Goal: Contribute content: Contribute content

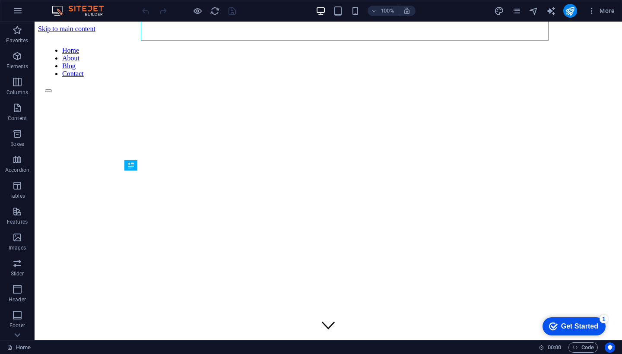
scroll to position [225, 0]
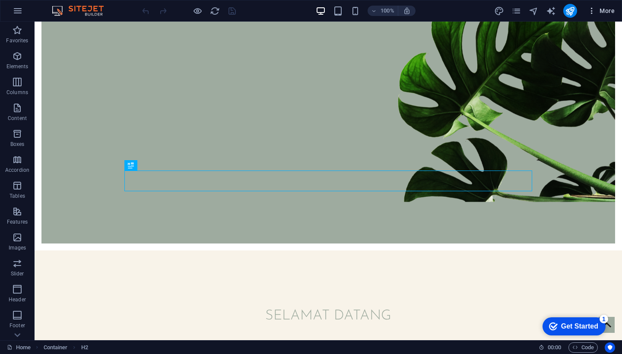
click at [0, 0] on span "More" at bounding box center [0, 0] width 0 height 0
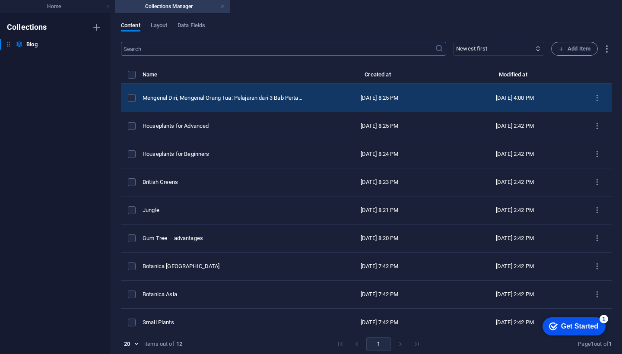
click at [312, 108] on td "[DATE] 8:25 PM" at bounding box center [379, 98] width 135 height 28
select select "Cerita Membaca"
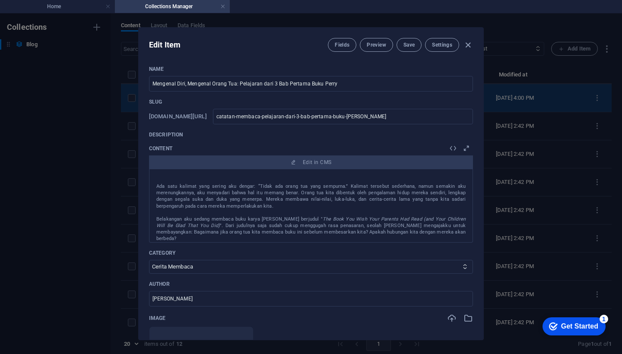
click at [295, 108] on div "Slug [DOMAIN_NAME][URL] catatan-membaca-pelajaran-dari-3-bab-pertama-buku-perry…" at bounding box center [311, 111] width 324 height 26
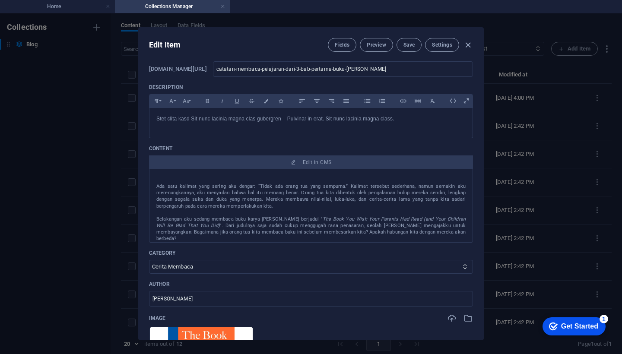
scroll to position [0, 0]
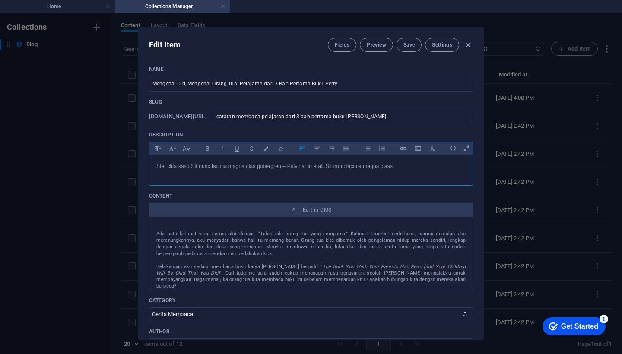
click at [405, 169] on p "Stet clita kasd Sit nunc lacinia magna clas gubergren – Pulvinar in erat. Sit n…" at bounding box center [310, 166] width 309 height 8
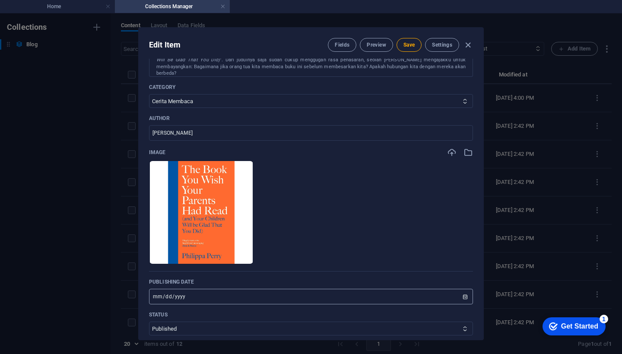
scroll to position [230, 0]
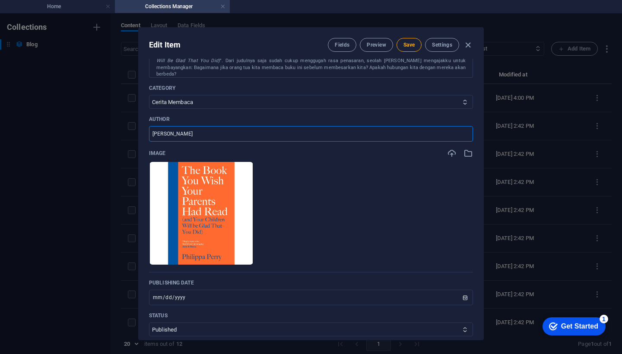
click at [430, 133] on input "[PERSON_NAME]" at bounding box center [311, 134] width 324 height 16
type input "M"
type input "Djouneyy"
click at [0, 0] on span "Save" at bounding box center [0, 0] width 0 height 0
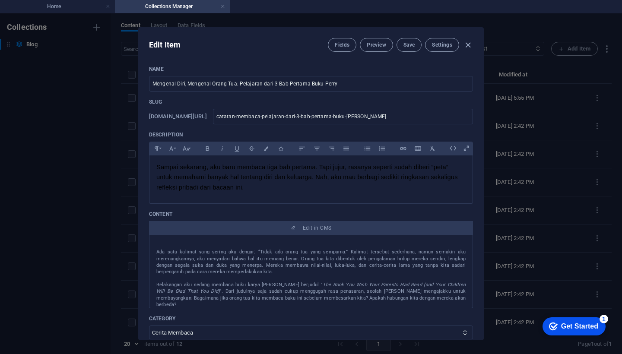
scroll to position [0, 0]
click at [0, 0] on span "Preview" at bounding box center [0, 0] width 0 height 0
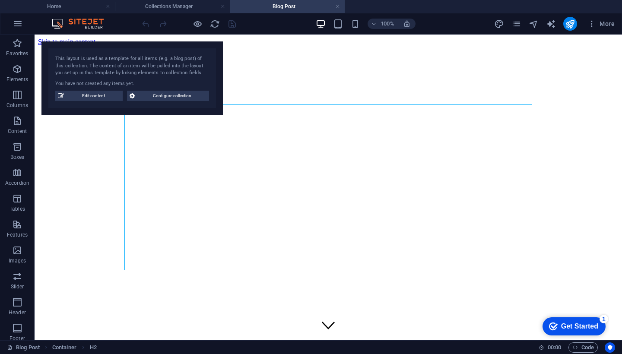
scroll to position [263, 0]
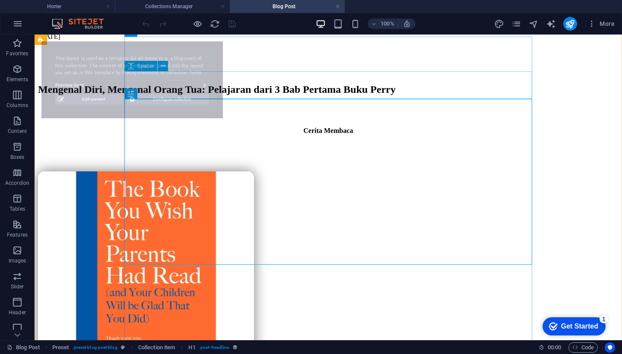
select select "68bbc6f3e34ef8e5e2051e40"
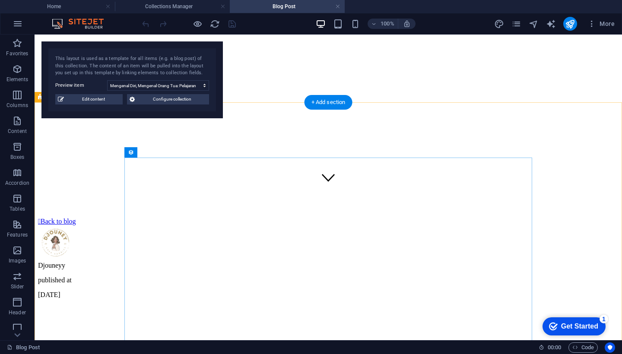
scroll to position [147, 0]
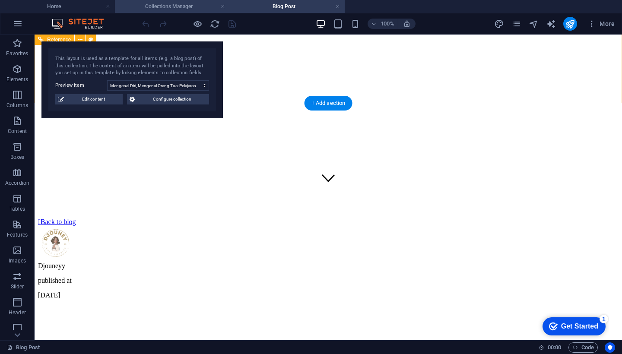
click at [159, 6] on h4 "Collections Manager" at bounding box center [172, 6] width 115 height 9
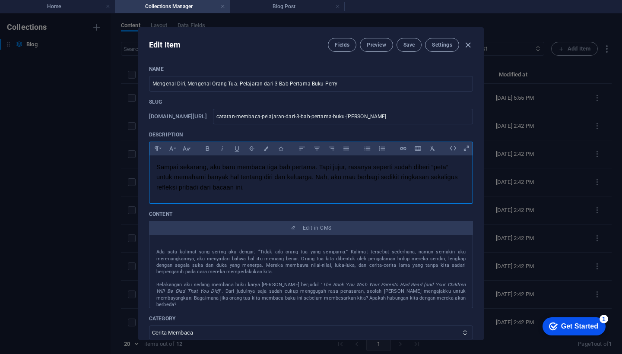
click at [246, 187] on p "​ Sampai sekarang, aku baru membaca tiga bab pertama. Tapi jujur, rasanya seper…" at bounding box center [310, 177] width 309 height 30
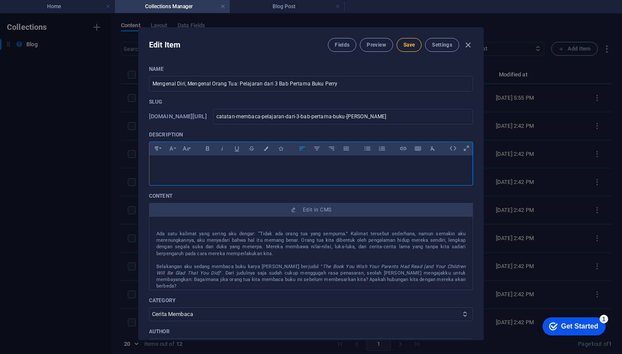
click at [0, 0] on span "Save" at bounding box center [0, 0] width 0 height 0
click at [0, 0] on button "Preview" at bounding box center [0, 0] width 0 height 0
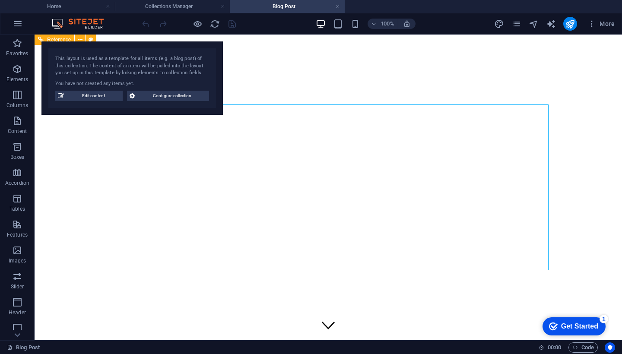
scroll to position [263, 0]
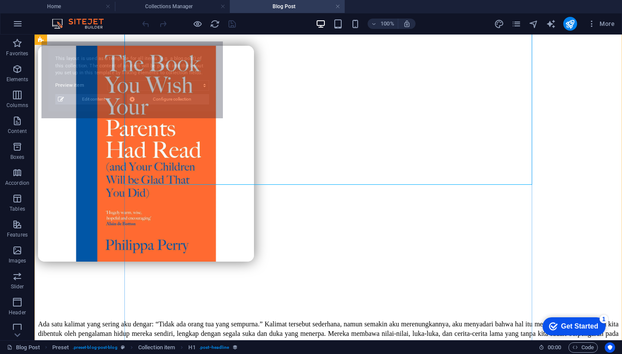
select select "68bbc6f3e34ef8e5e2051e40"
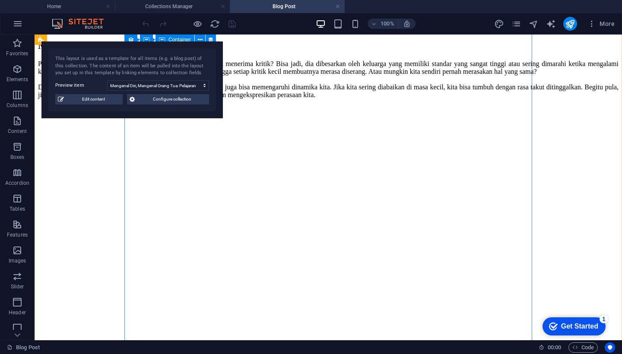
scroll to position [930, 0]
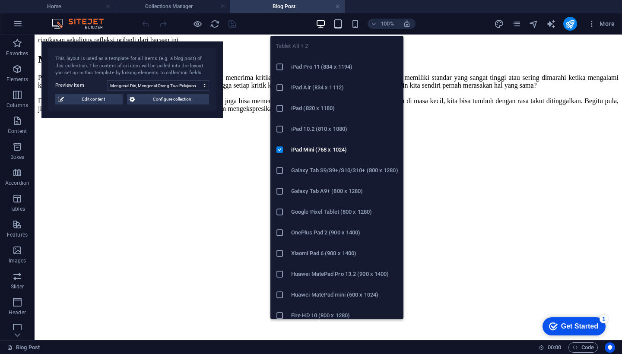
click at [337, 25] on icon "button" at bounding box center [338, 24] width 10 height 10
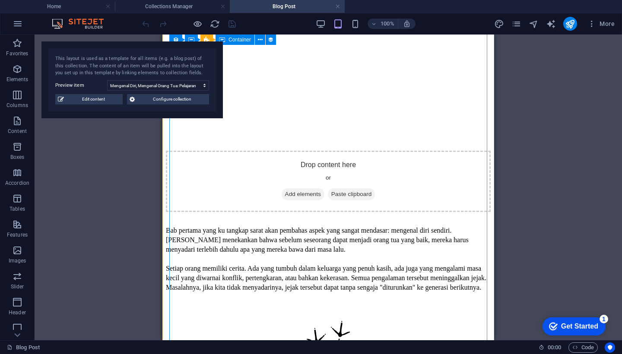
scroll to position [1395, 0]
click at [293, 231] on div "Bab pertama yang ku tangkap sarat akan pembahas aspek yang sangat mendasar: men…" at bounding box center [328, 258] width 325 height 67
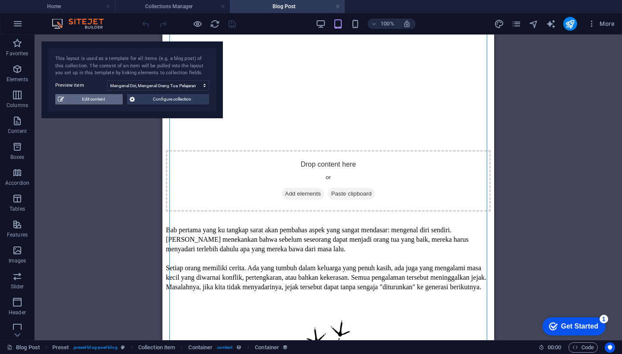
click at [97, 97] on span "Edit content" at bounding box center [93, 99] width 54 height 10
type input "[DATE]"
type input "catatan-membaca-pelajaran-dari-3-bab-pertama-buku-[PERSON_NAME]"
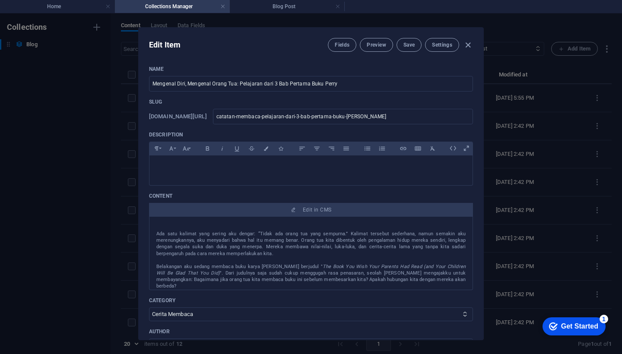
type input "[DATE]"
type textarea "Catatan membaca buku [PERSON_NAME] tentang luka masa lalu, validasi [PERSON_NAM…"
type input "The Book You Wish Your Parents Had Read, [PERSON_NAME], hubungan orang tua dan …"
type textarea "parenting modern, memahami diri sendiri, remaja dan dewasa muda, trauma masa la…"
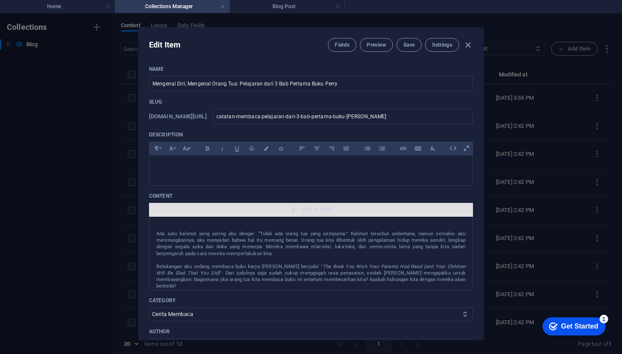
click at [328, 211] on span "Edit in CMS" at bounding box center [317, 209] width 28 height 7
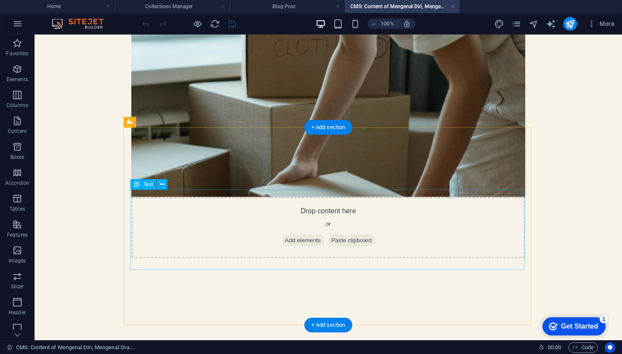
scroll to position [495, 0]
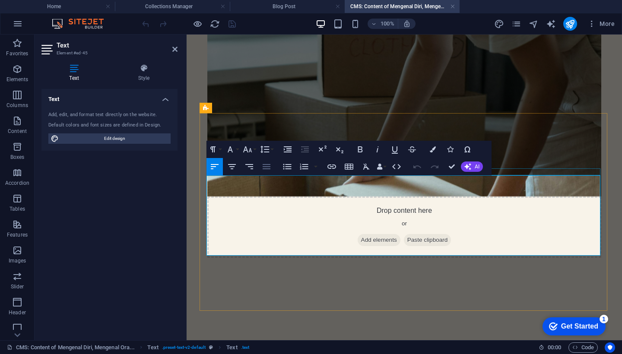
click at [268, 167] on icon "button" at bounding box center [266, 166] width 10 height 10
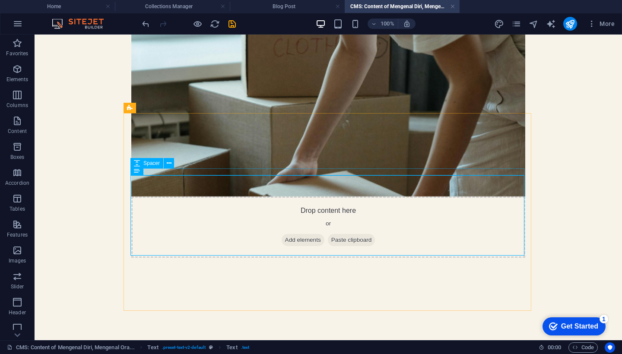
scroll to position [501, 0]
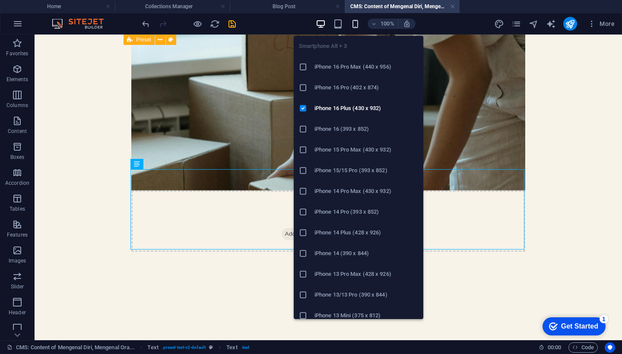
click at [359, 26] on icon "button" at bounding box center [355, 24] width 10 height 10
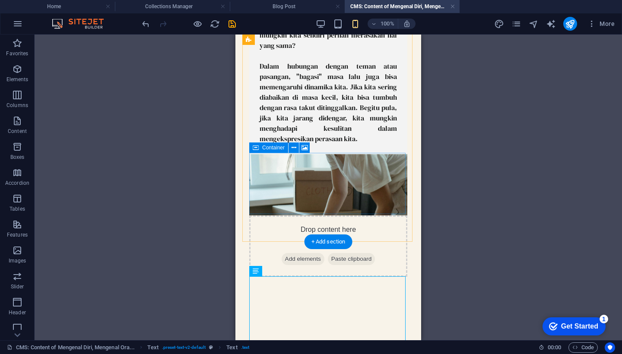
click at [283, 148] on span "Container" at bounding box center [273, 147] width 22 height 5
click at [292, 147] on icon at bounding box center [293, 147] width 5 height 9
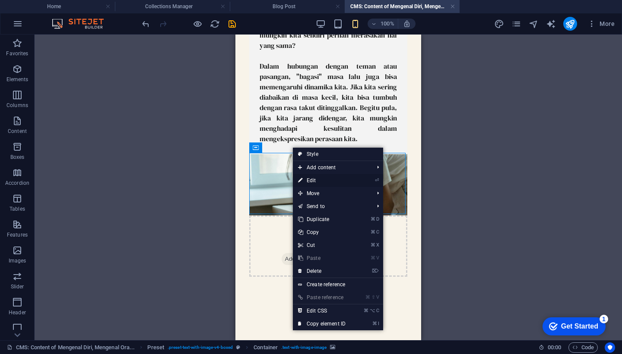
click at [310, 183] on link "⏎ Edit" at bounding box center [322, 180] width 58 height 13
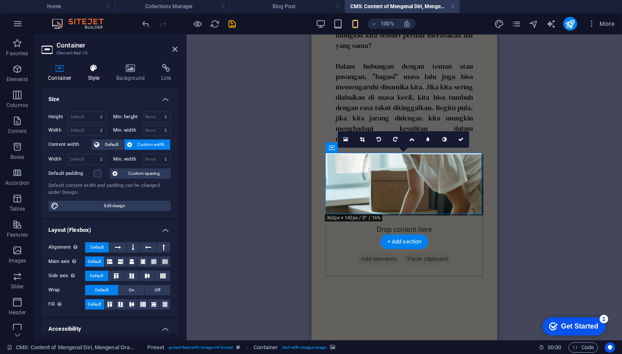
click at [93, 69] on icon at bounding box center [94, 68] width 25 height 9
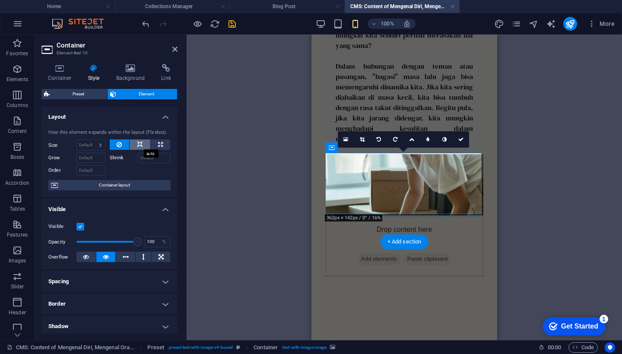
click at [139, 142] on icon at bounding box center [140, 144] width 6 height 10
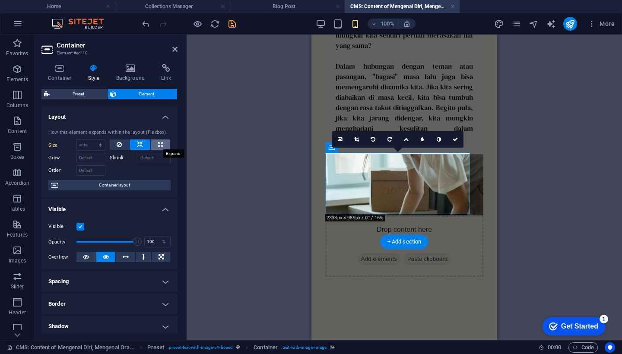
click at [156, 145] on button at bounding box center [160, 144] width 19 height 10
type input "100"
select select "%"
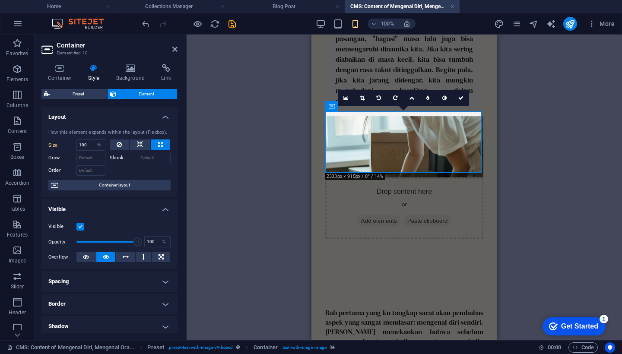
scroll to position [534, 0]
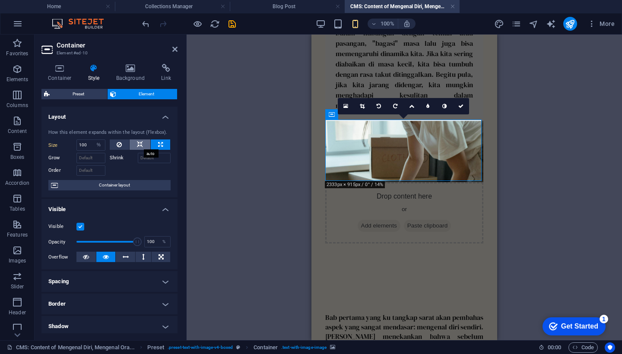
click at [139, 141] on icon at bounding box center [140, 144] width 6 height 10
select select "DISABLED_OPTION_VALUE"
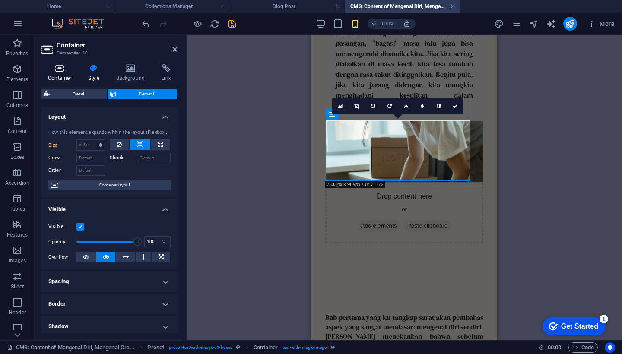
click at [60, 65] on icon at bounding box center [59, 68] width 37 height 9
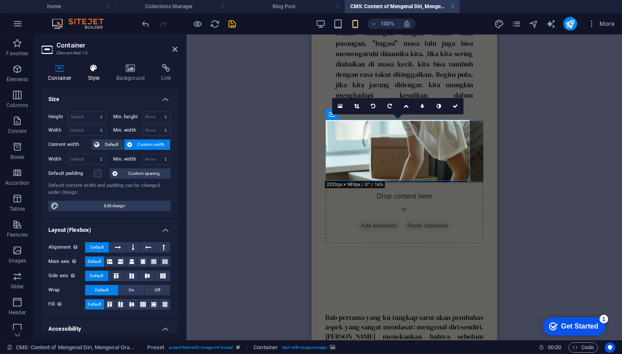
scroll to position [0, 0]
click at [97, 70] on icon at bounding box center [94, 68] width 25 height 9
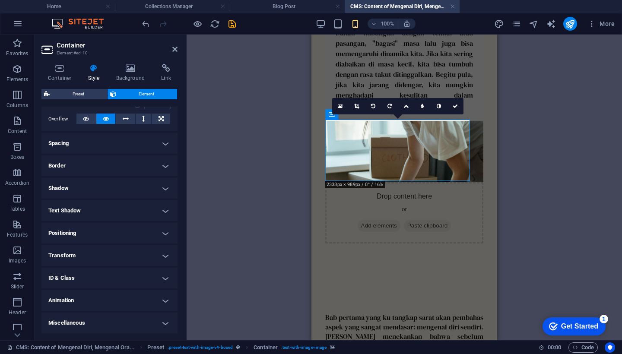
scroll to position [138, 0]
click at [395, 182] on div "Drop content here or Add elements Paste clipboard" at bounding box center [404, 212] width 158 height 61
click at [129, 66] on icon at bounding box center [131, 68] width 42 height 9
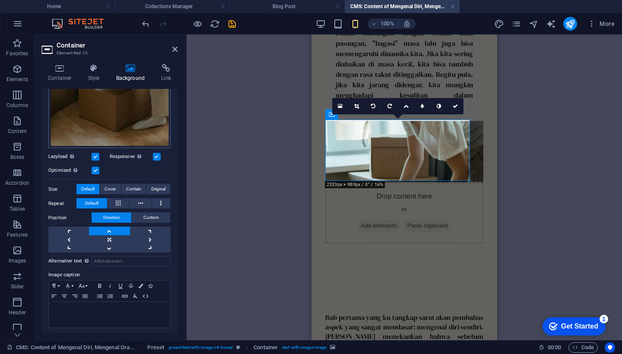
scroll to position [198, 0]
click at [110, 238] on link at bounding box center [109, 240] width 41 height 9
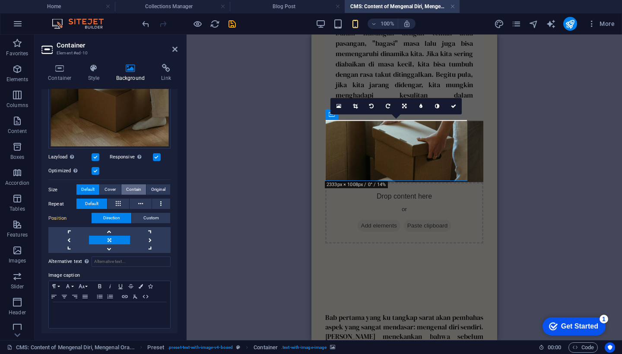
click at [137, 184] on span "Contain" at bounding box center [133, 189] width 15 height 10
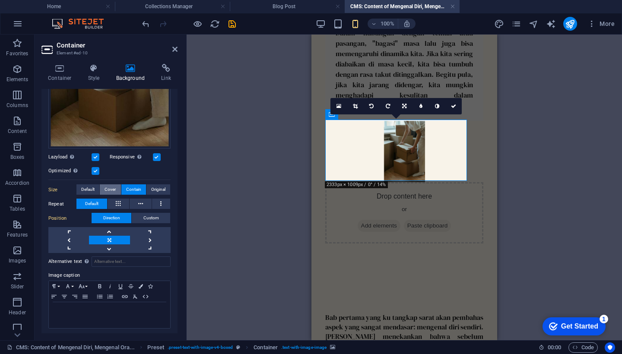
click at [106, 187] on span "Cover" at bounding box center [109, 189] width 11 height 10
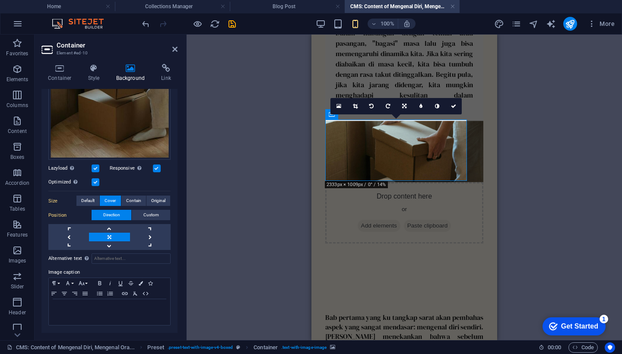
scroll to position [183, 0]
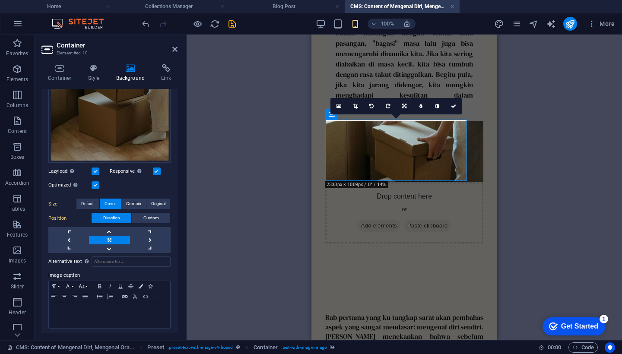
click at [98, 167] on label at bounding box center [96, 171] width 8 height 8
click at [0, 0] on input "Lazyload Loading images after the page loads improves page speed." at bounding box center [0, 0] width 0 height 0
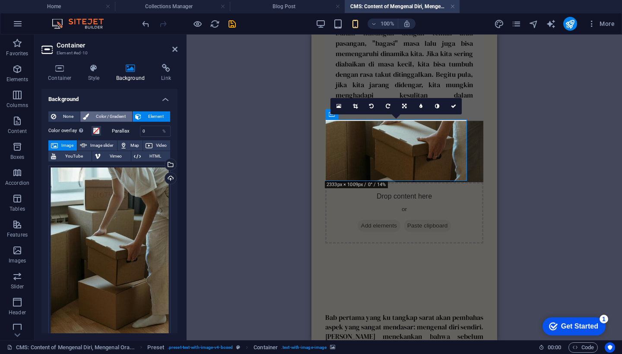
scroll to position [0, 0]
click at [163, 101] on h4 "Background" at bounding box center [109, 97] width 136 height 16
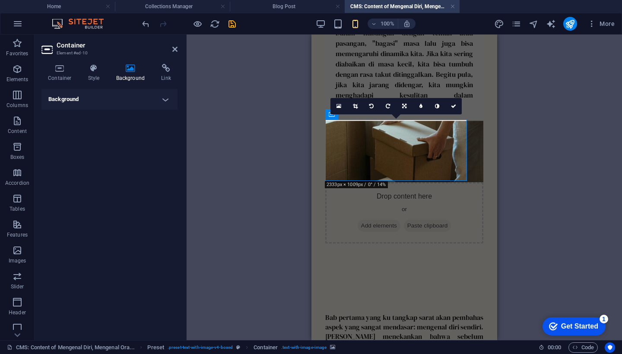
click at [163, 101] on h4 "Background" at bounding box center [109, 99] width 136 height 21
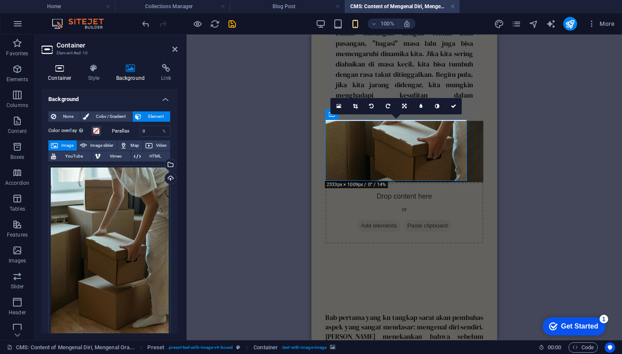
click at [65, 69] on icon at bounding box center [59, 68] width 37 height 9
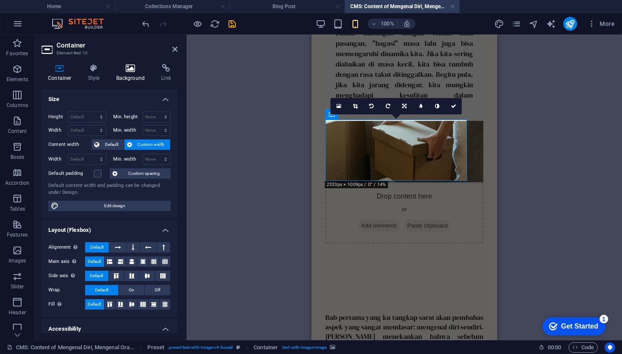
click at [128, 73] on h4 "Background" at bounding box center [132, 73] width 45 height 18
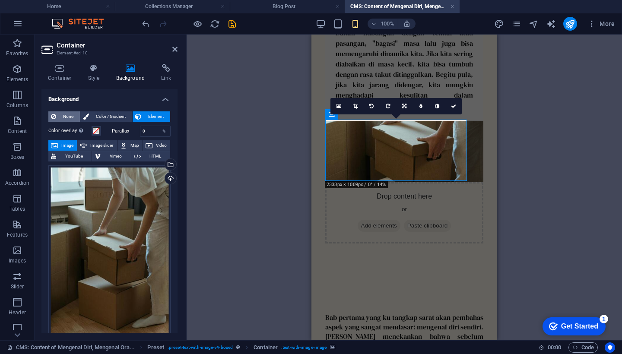
click at [70, 115] on span "None" at bounding box center [68, 116] width 19 height 10
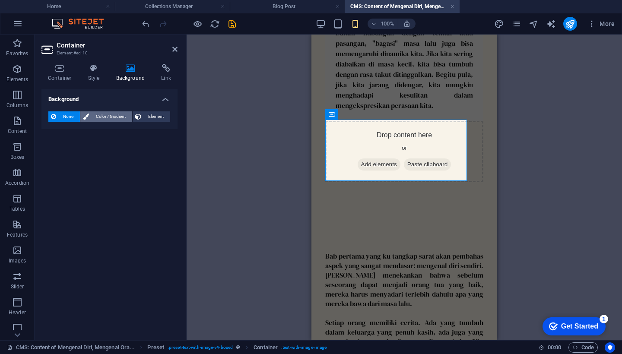
click at [99, 114] on span "Color / Gradient" at bounding box center [111, 116] width 38 height 10
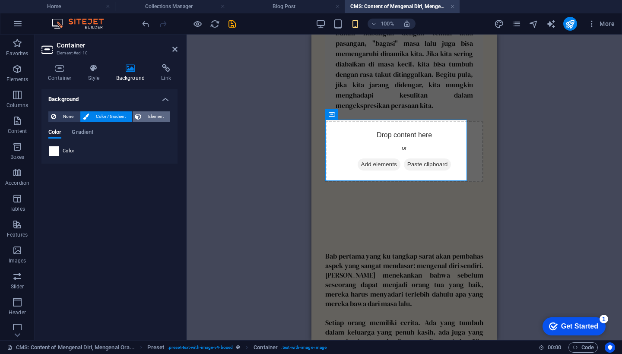
click at [153, 115] on span "Element" at bounding box center [156, 116] width 24 height 10
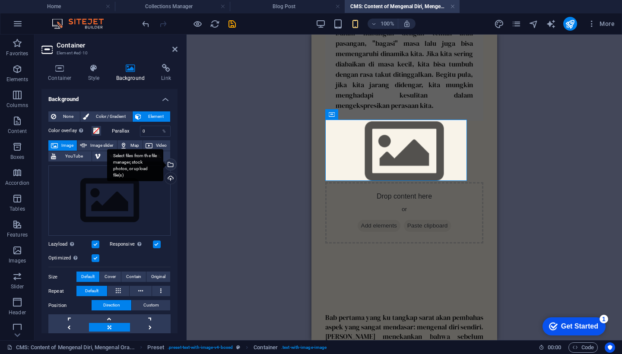
click at [163, 166] on div "Select files from the file manager, stock photos, or upload file(s)" at bounding box center [135, 165] width 56 height 32
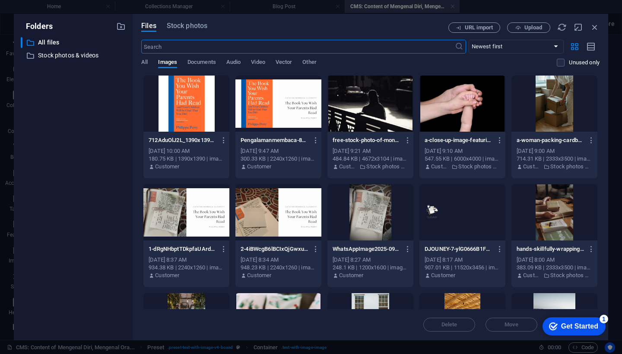
click at [148, 62] on div "All Images Documents Audio Video Vector Other" at bounding box center [348, 67] width 415 height 16
click at [145, 63] on span "All" at bounding box center [144, 63] width 6 height 12
click at [558, 99] on div at bounding box center [554, 104] width 86 height 56
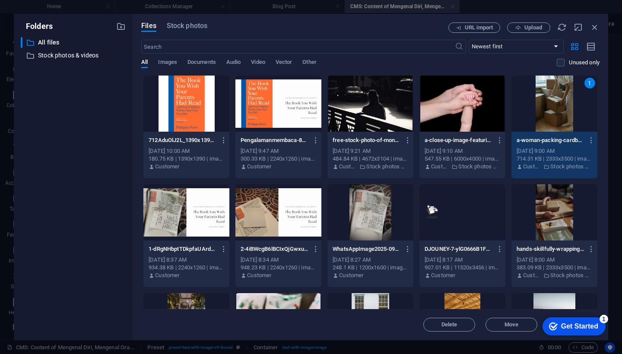
click at [558, 99] on div "1" at bounding box center [554, 104] width 86 height 56
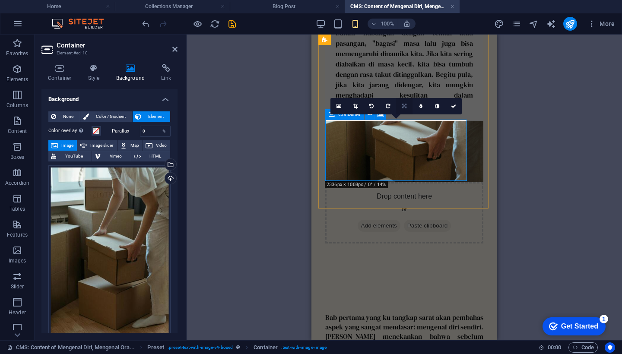
click at [406, 107] on icon at bounding box center [404, 106] width 4 height 5
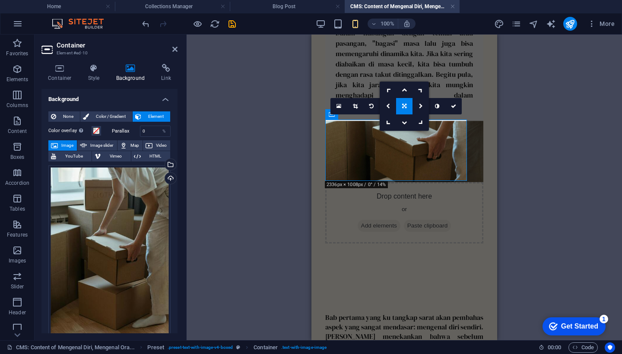
click at [288, 227] on div "Drag here to replace the existing content. Press “Ctrl” if you want to create a…" at bounding box center [403, 188] width 435 height 306
click at [240, 138] on div "Drag here to replace the existing content. Press “Ctrl” if you want to create a…" at bounding box center [403, 188] width 435 height 306
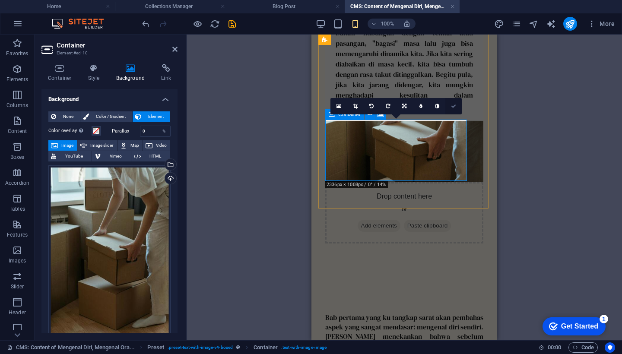
click at [451, 109] on link at bounding box center [453, 106] width 16 height 16
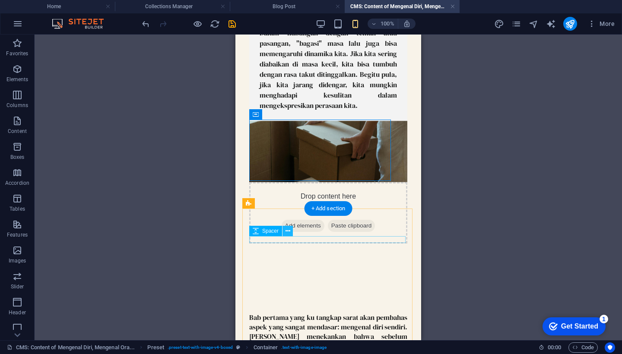
click at [288, 232] on icon at bounding box center [287, 231] width 5 height 9
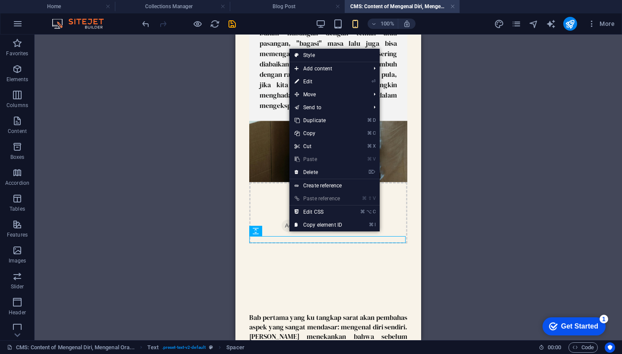
click at [485, 166] on div "Drag here to replace the existing content. Press “Ctrl” if you want to create a…" at bounding box center [328, 188] width 587 height 306
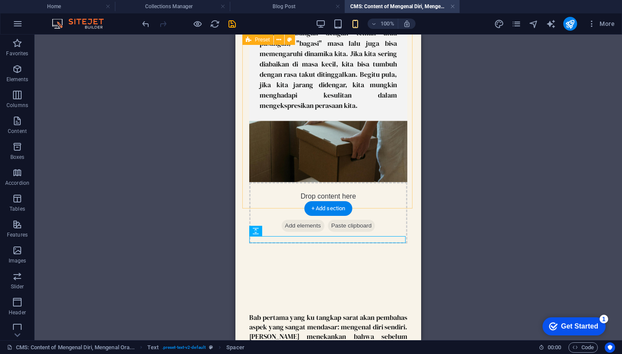
click at [402, 198] on div "Mengenal Diri dan Bagasi Masa Lalu Pernahkah kamu memiliki teman yang gampang t…" at bounding box center [328, 59] width 172 height 424
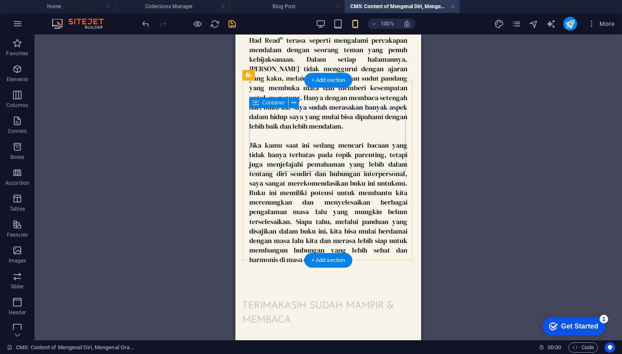
scroll to position [4076, 0]
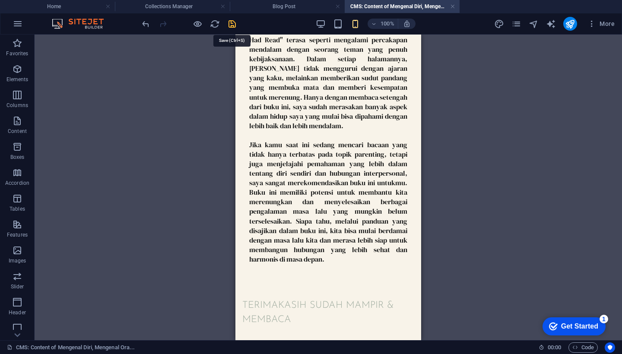
click at [235, 22] on icon "save" at bounding box center [232, 24] width 10 height 10
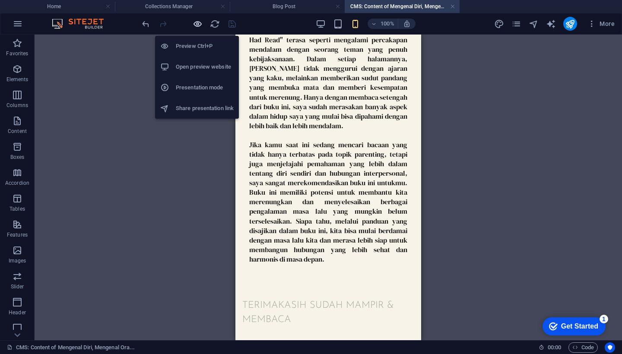
click at [197, 23] on icon "button" at bounding box center [197, 24] width 10 height 10
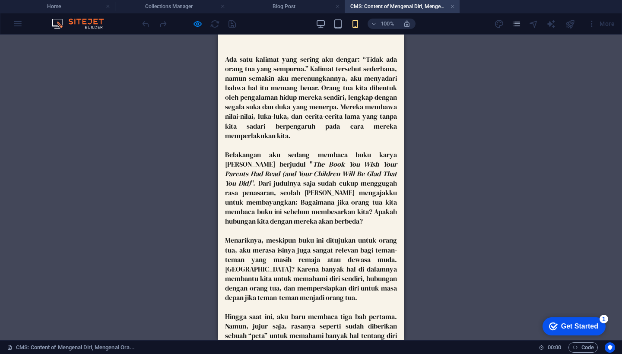
scroll to position [12, 0]
